Goal: Transaction & Acquisition: Purchase product/service

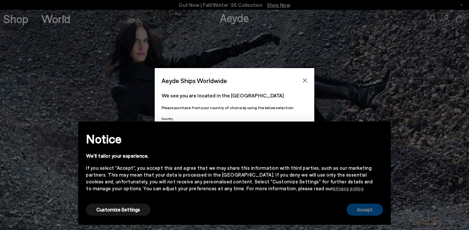
click at [362, 212] on button "Accept" at bounding box center [365, 210] width 37 height 12
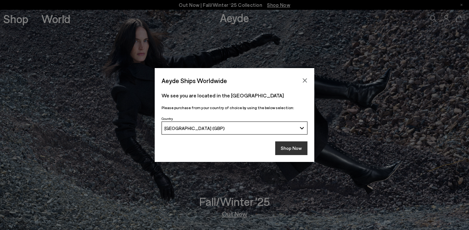
click at [303, 147] on button "Shop Now" at bounding box center [291, 148] width 32 height 14
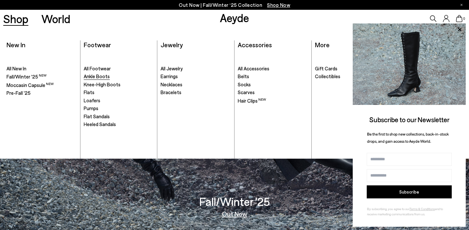
click at [94, 79] on span "Ankle Boots" at bounding box center [97, 76] width 26 height 6
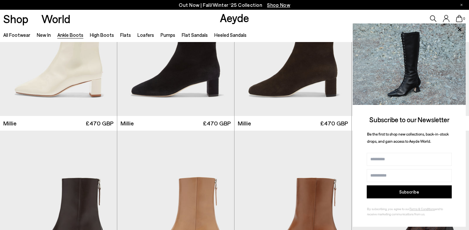
scroll to position [1375, 0]
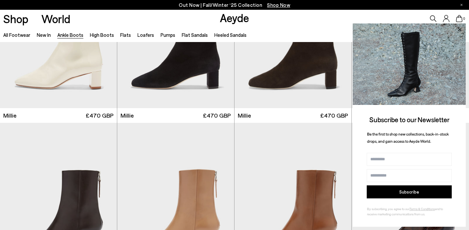
click at [462, 31] on icon at bounding box center [460, 29] width 8 height 8
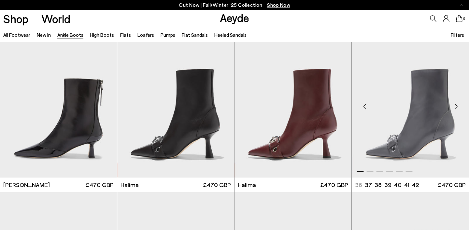
scroll to position [1630, 0]
click at [220, 106] on div "Next slide" at bounding box center [222, 107] width 20 height 20
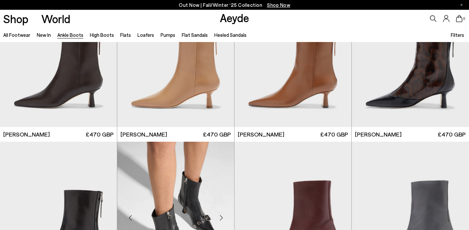
scroll to position [1459, 0]
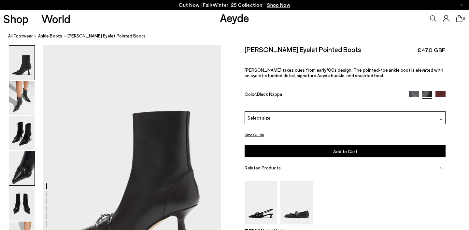
click at [22, 169] on img at bounding box center [21, 168] width 25 height 34
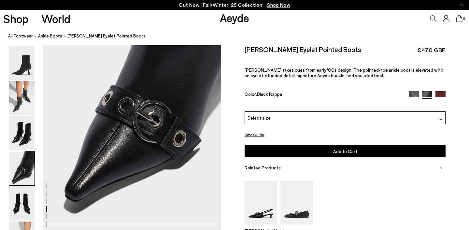
scroll to position [777, 0]
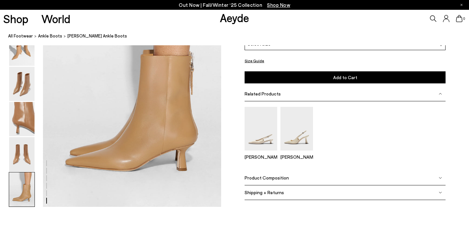
scroll to position [1354, 0]
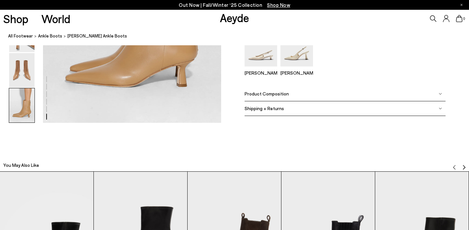
click at [279, 97] on div "Product Composition" at bounding box center [345, 94] width 201 height 15
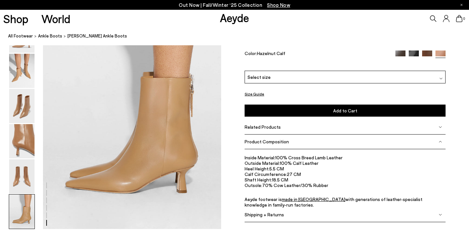
scroll to position [1248, 0]
click at [21, 145] on img at bounding box center [21, 141] width 25 height 34
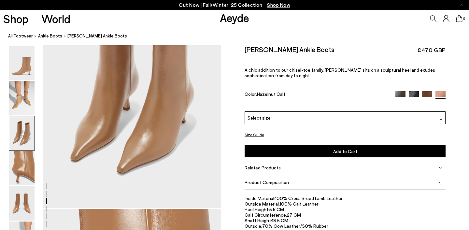
scroll to position [552, 0]
